Goal: Information Seeking & Learning: Learn about a topic

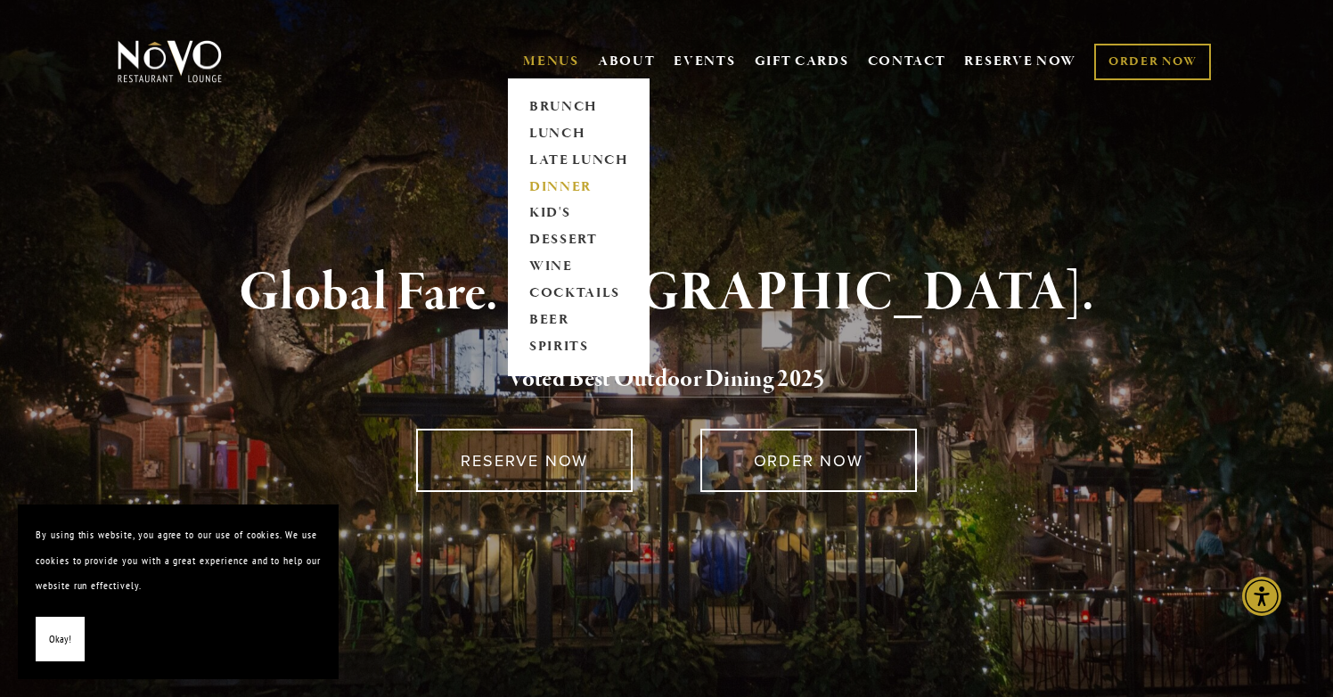
click at [550, 182] on link "DINNER" at bounding box center [578, 187] width 111 height 27
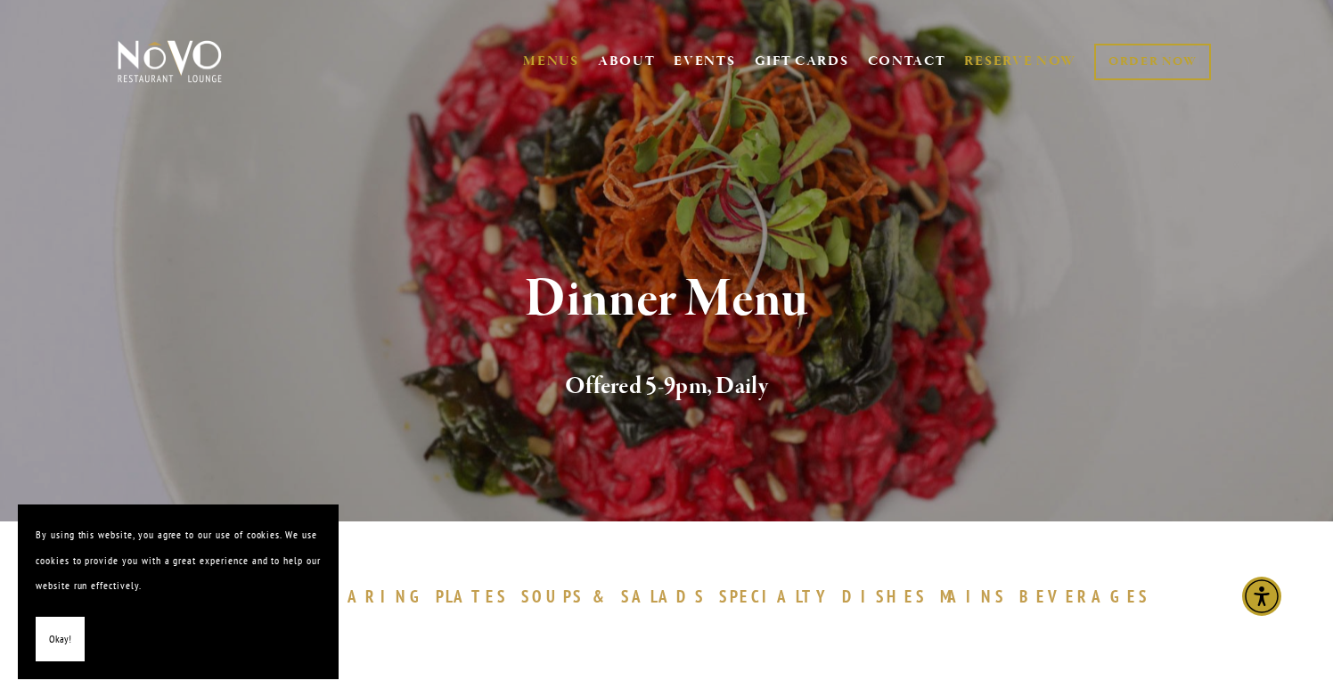
click at [1017, 61] on link "RESERVE NOW" at bounding box center [1020, 62] width 112 height 34
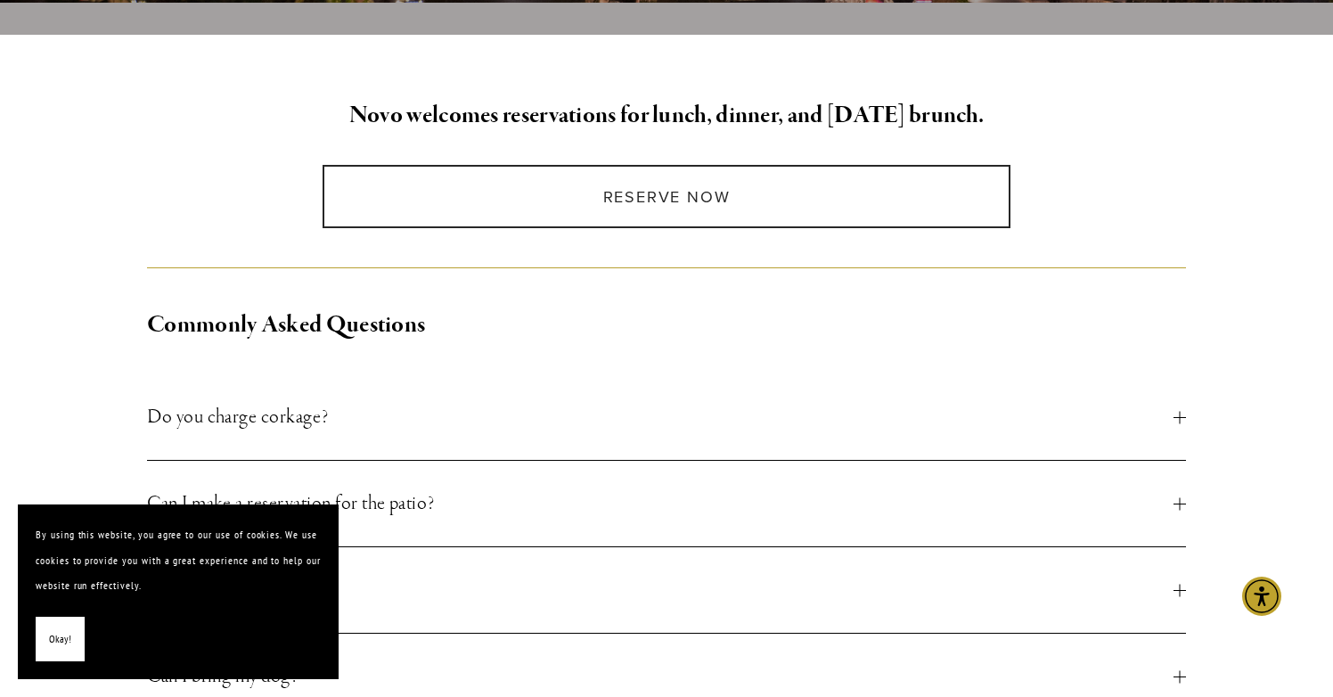
scroll to position [453, 0]
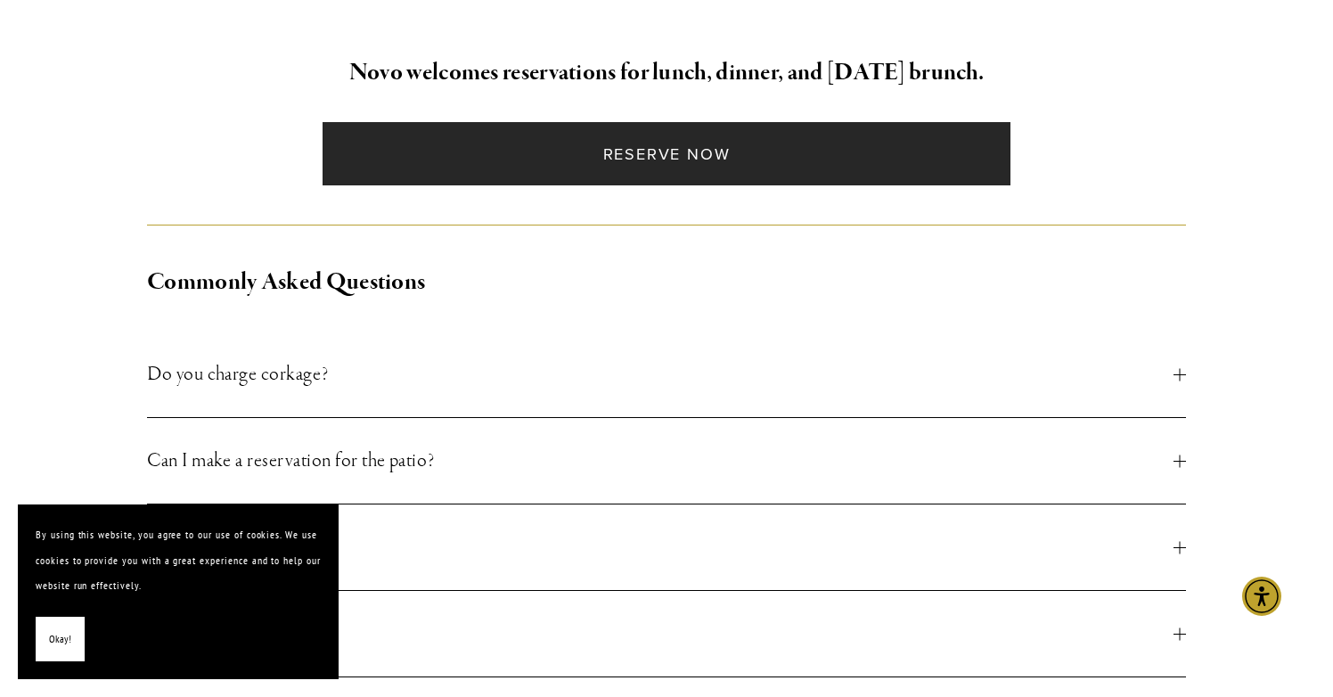
click at [651, 142] on link "Reserve Now" at bounding box center [666, 153] width 687 height 63
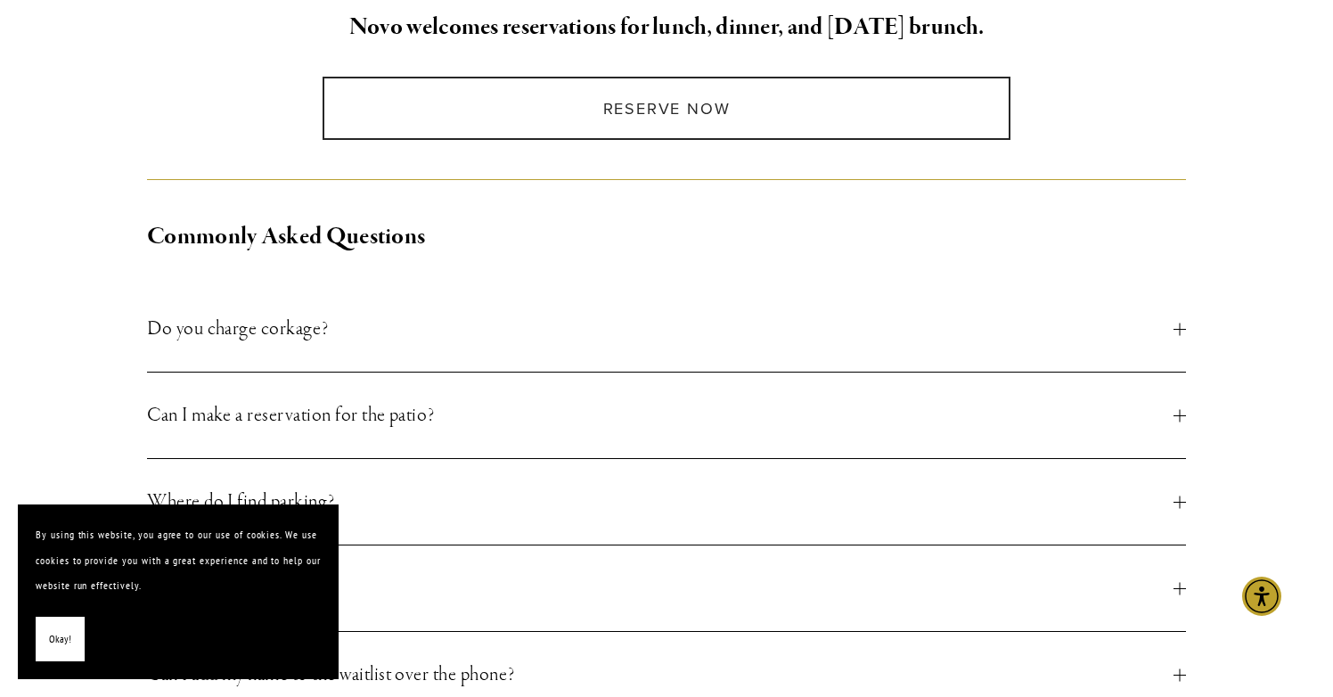
scroll to position [513, 0]
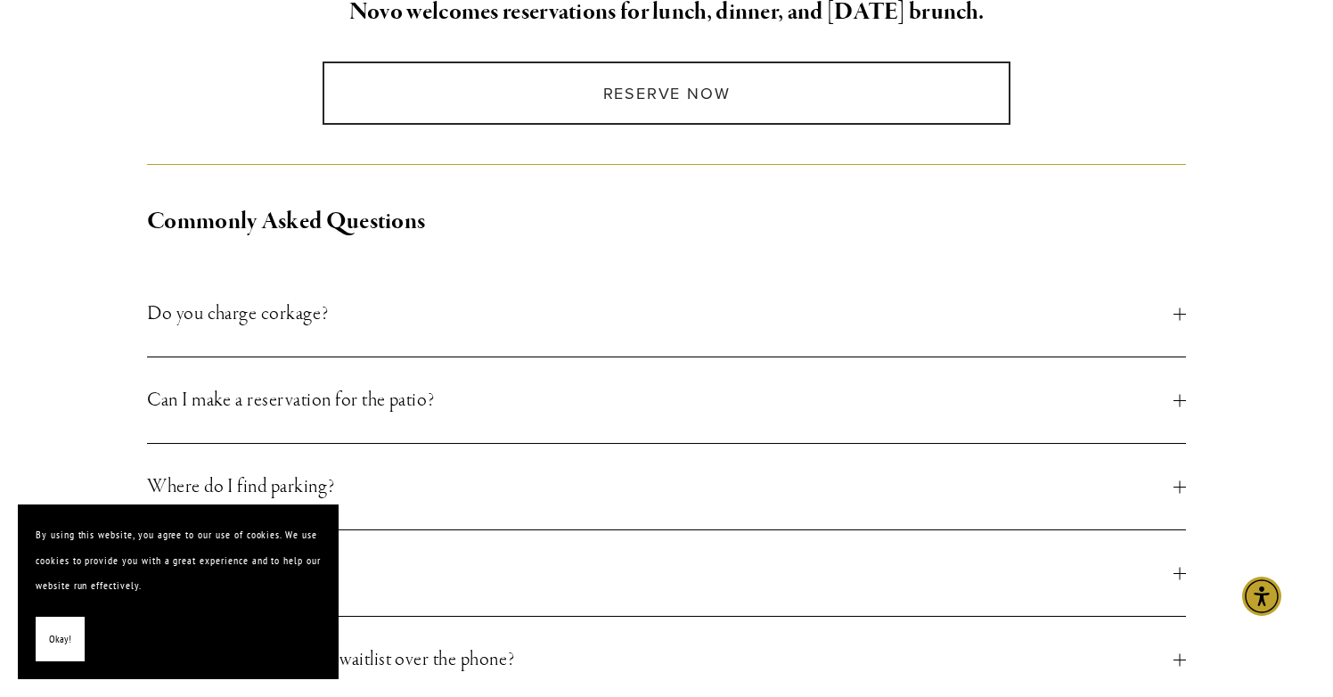
click at [390, 415] on span "Can I make a reservation for the patio?" at bounding box center [660, 400] width 1026 height 32
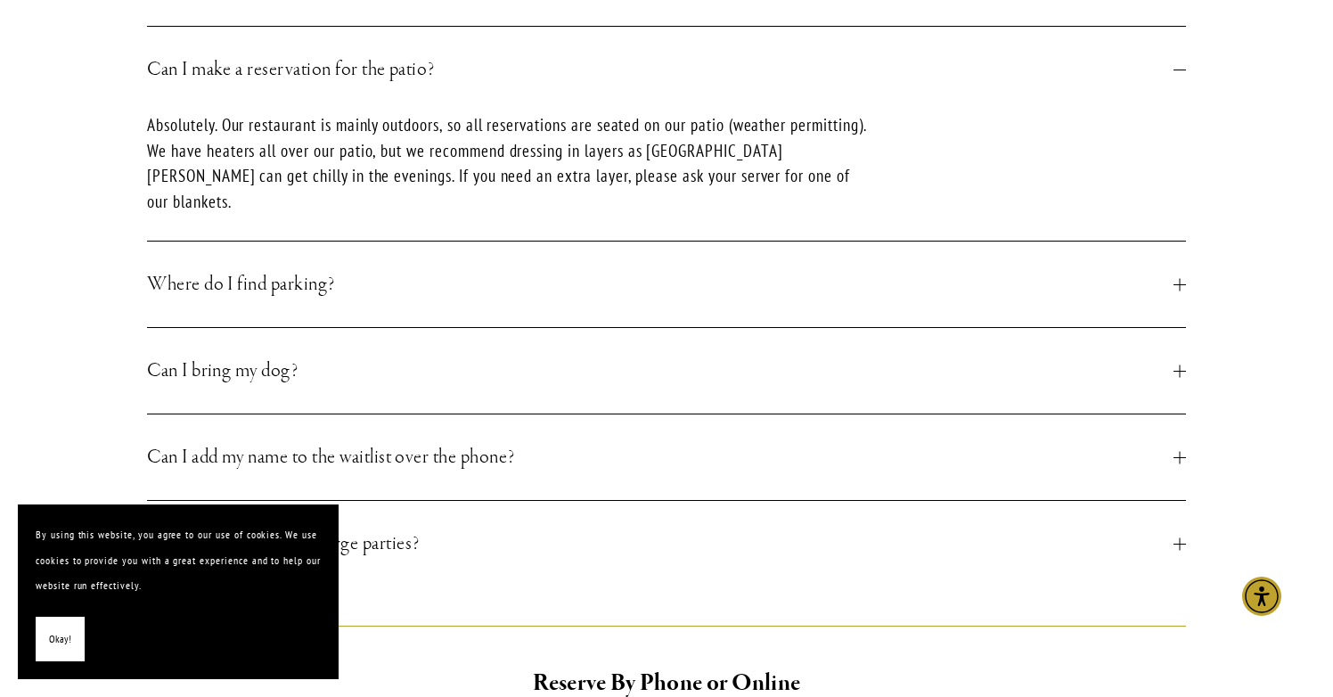
scroll to position [842, 0]
click at [203, 358] on span "Can I bring my dog?" at bounding box center [660, 372] width 1026 height 32
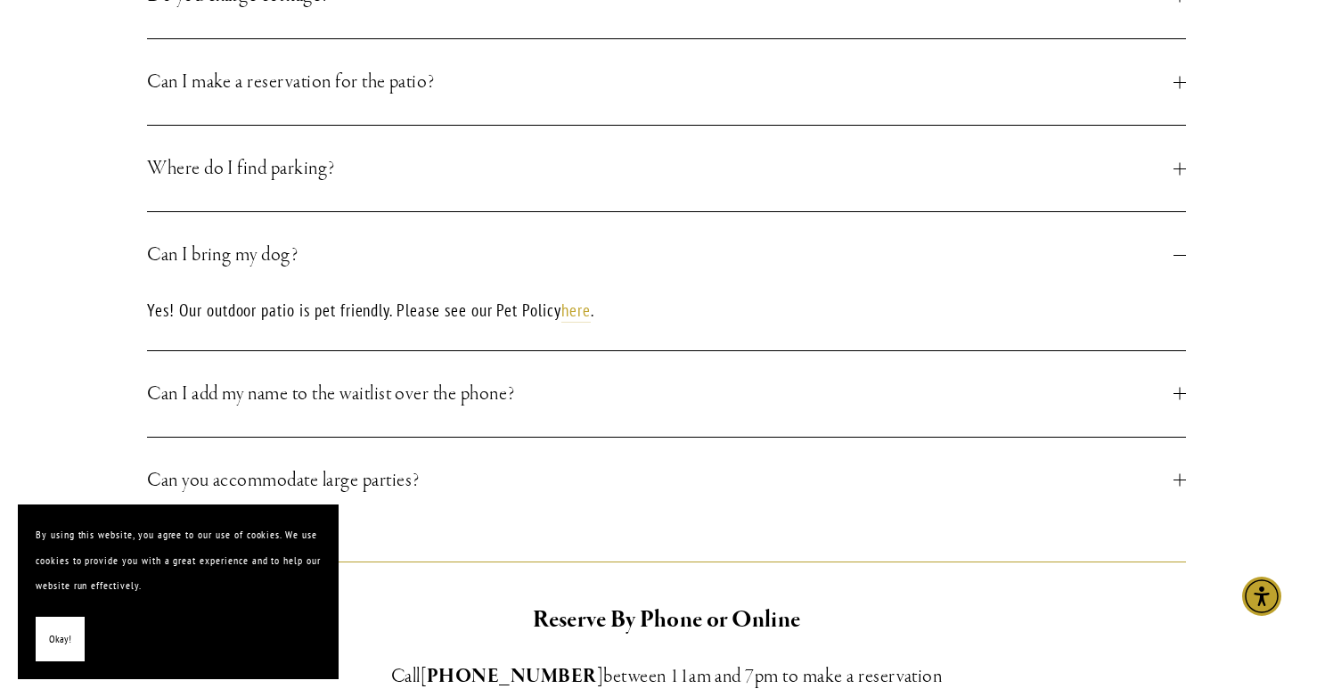
scroll to position [807, 0]
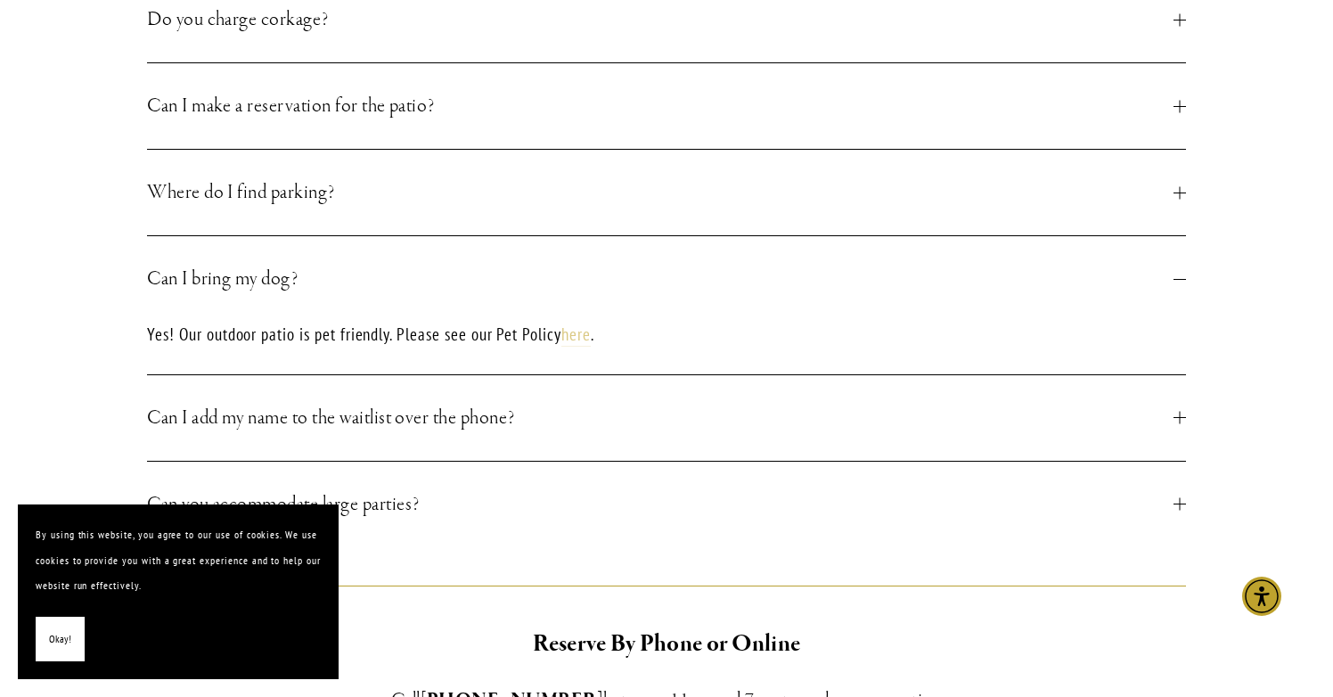
click at [586, 335] on link "here" at bounding box center [575, 334] width 29 height 23
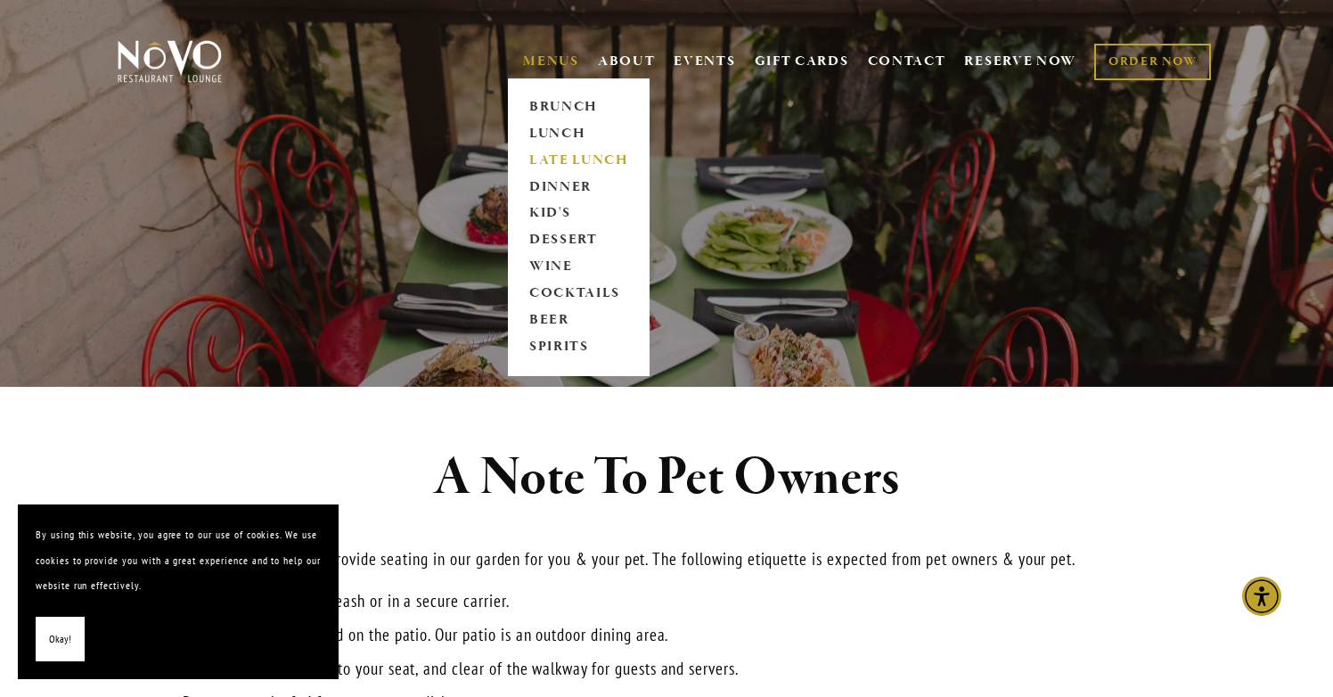
click at [560, 158] on link "LATE LUNCH" at bounding box center [578, 160] width 111 height 27
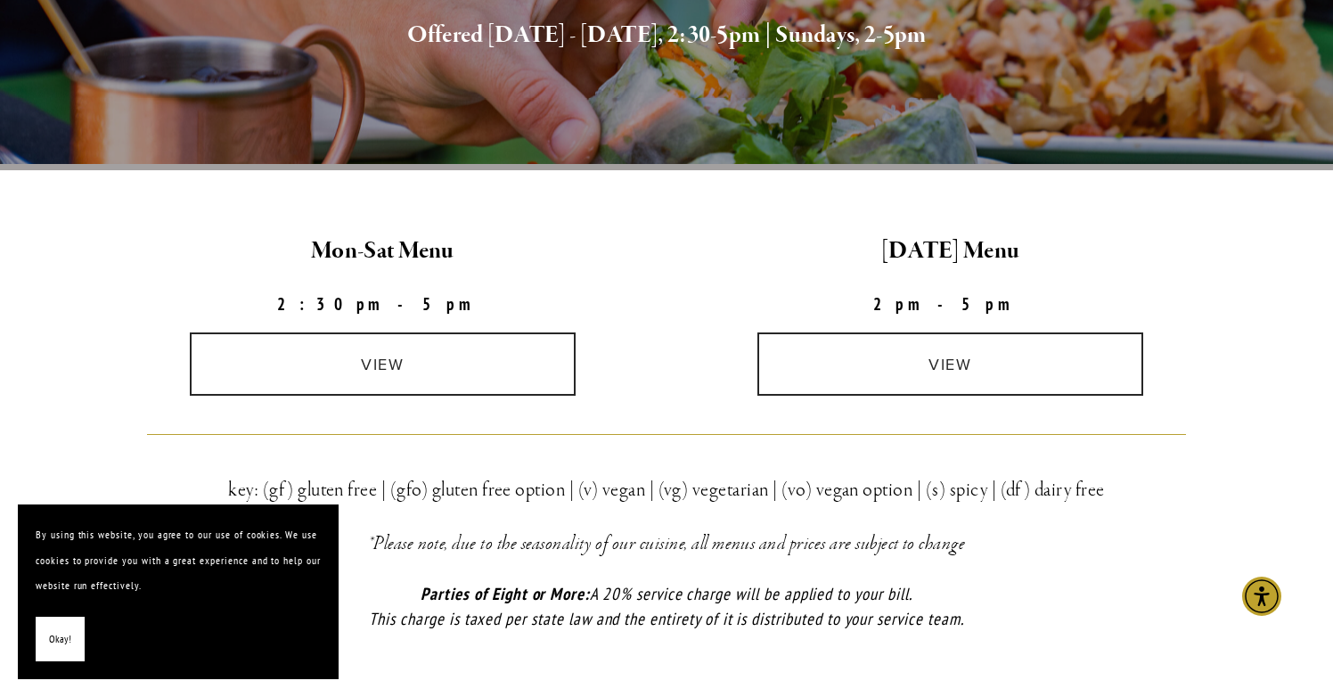
scroll to position [359, 0]
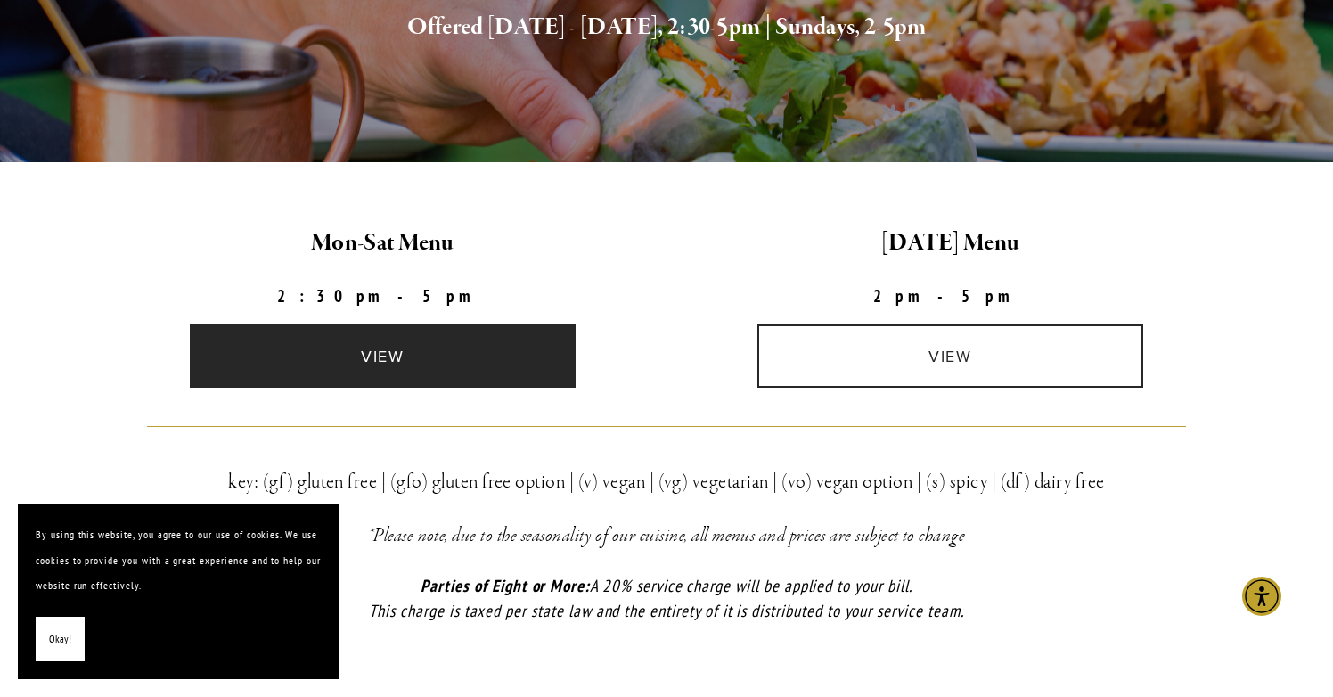
click at [426, 375] on link "view" at bounding box center [383, 355] width 387 height 63
